Goal: Task Accomplishment & Management: Use online tool/utility

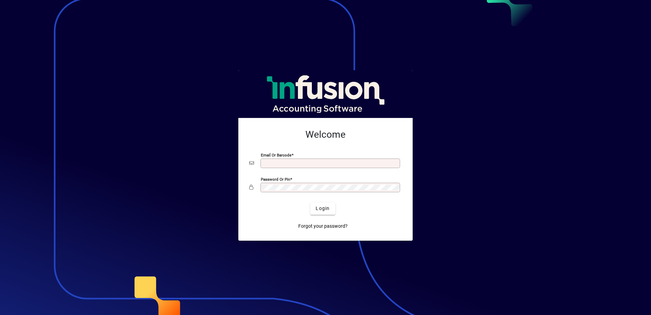
type input "**********"
click at [310, 202] on button "Login" at bounding box center [322, 208] width 25 height 12
